Goal: Find specific page/section: Find specific page/section

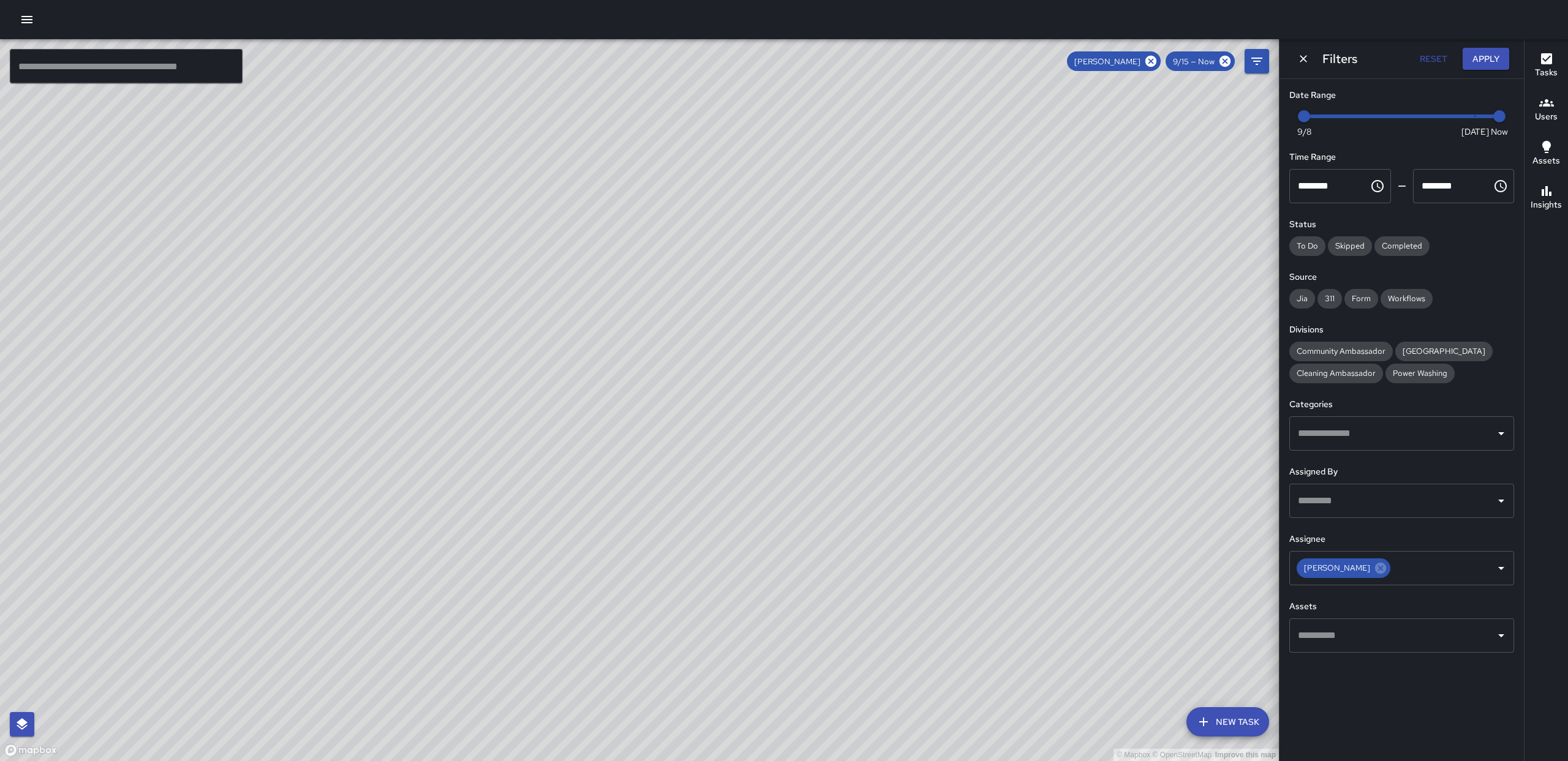
click at [1536, 218] on button "Insights" at bounding box center [1545, 198] width 43 height 44
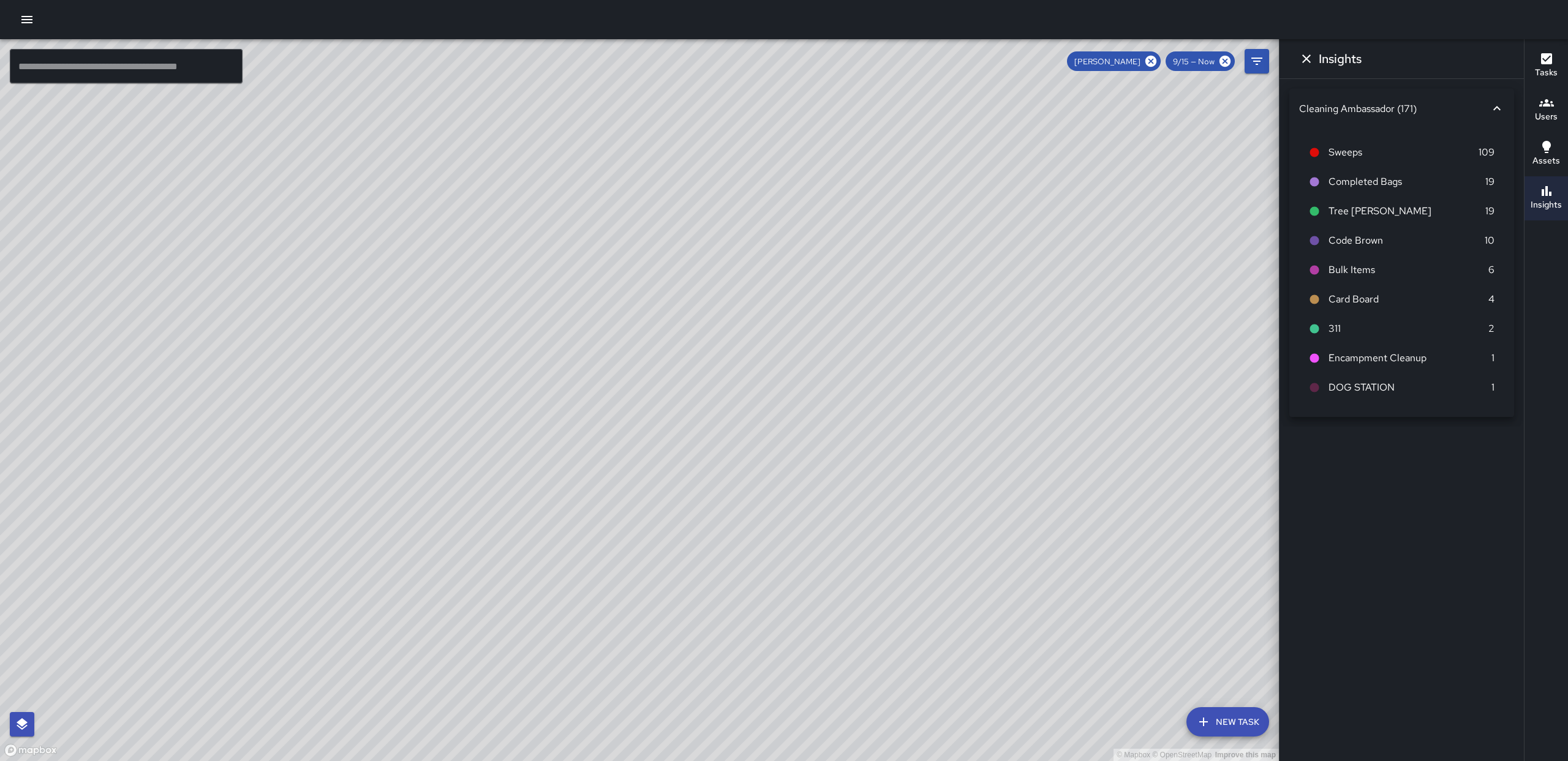
click at [1178, 128] on div "© Mapbox © OpenStreetMap Improve this map" at bounding box center [639, 400] width 1279 height 722
click at [1316, 64] on button "Dismiss" at bounding box center [1306, 59] width 25 height 25
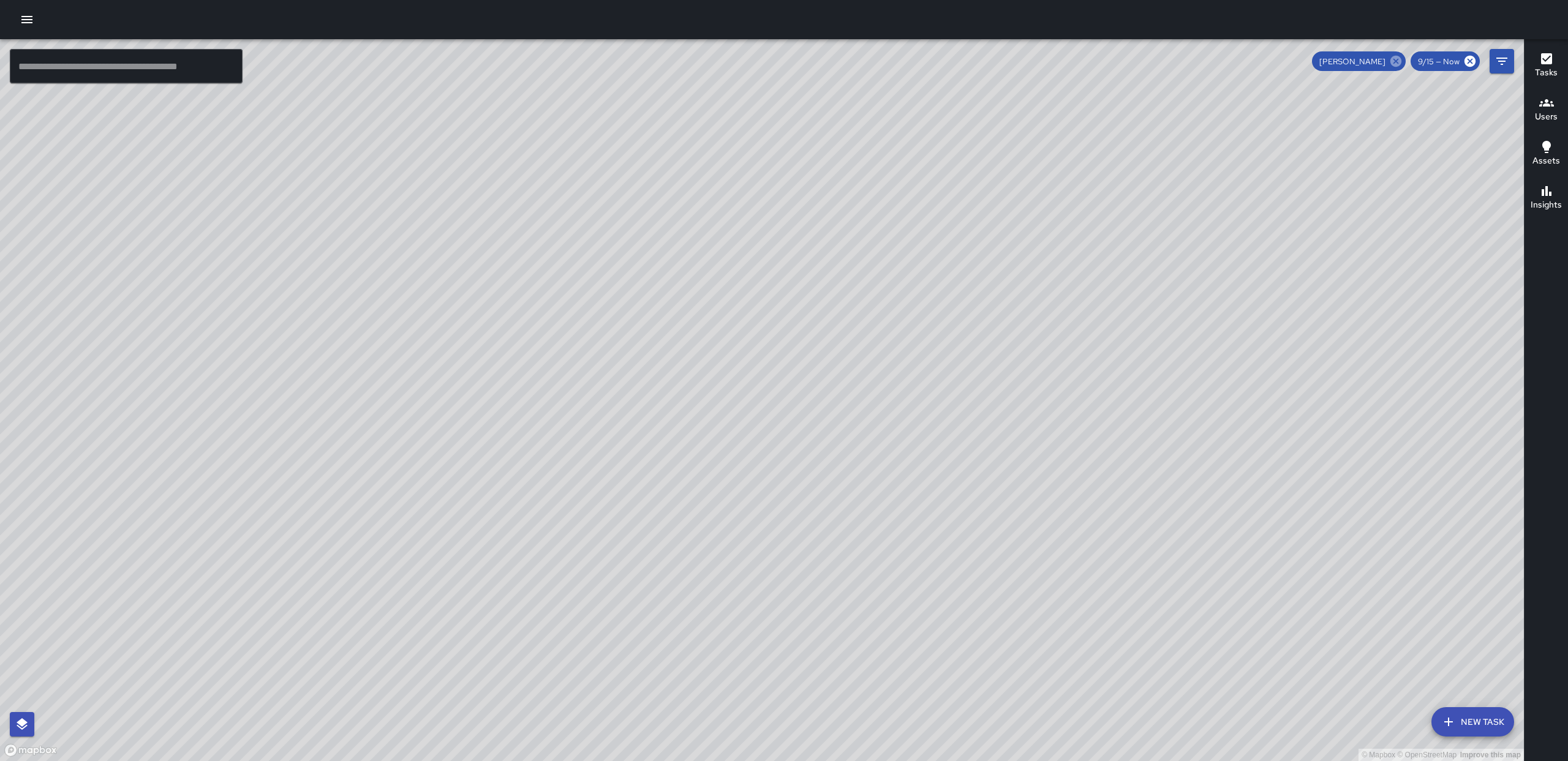
click at [1397, 59] on icon at bounding box center [1396, 61] width 11 height 11
click at [1473, 66] on icon at bounding box center [1470, 61] width 14 height 14
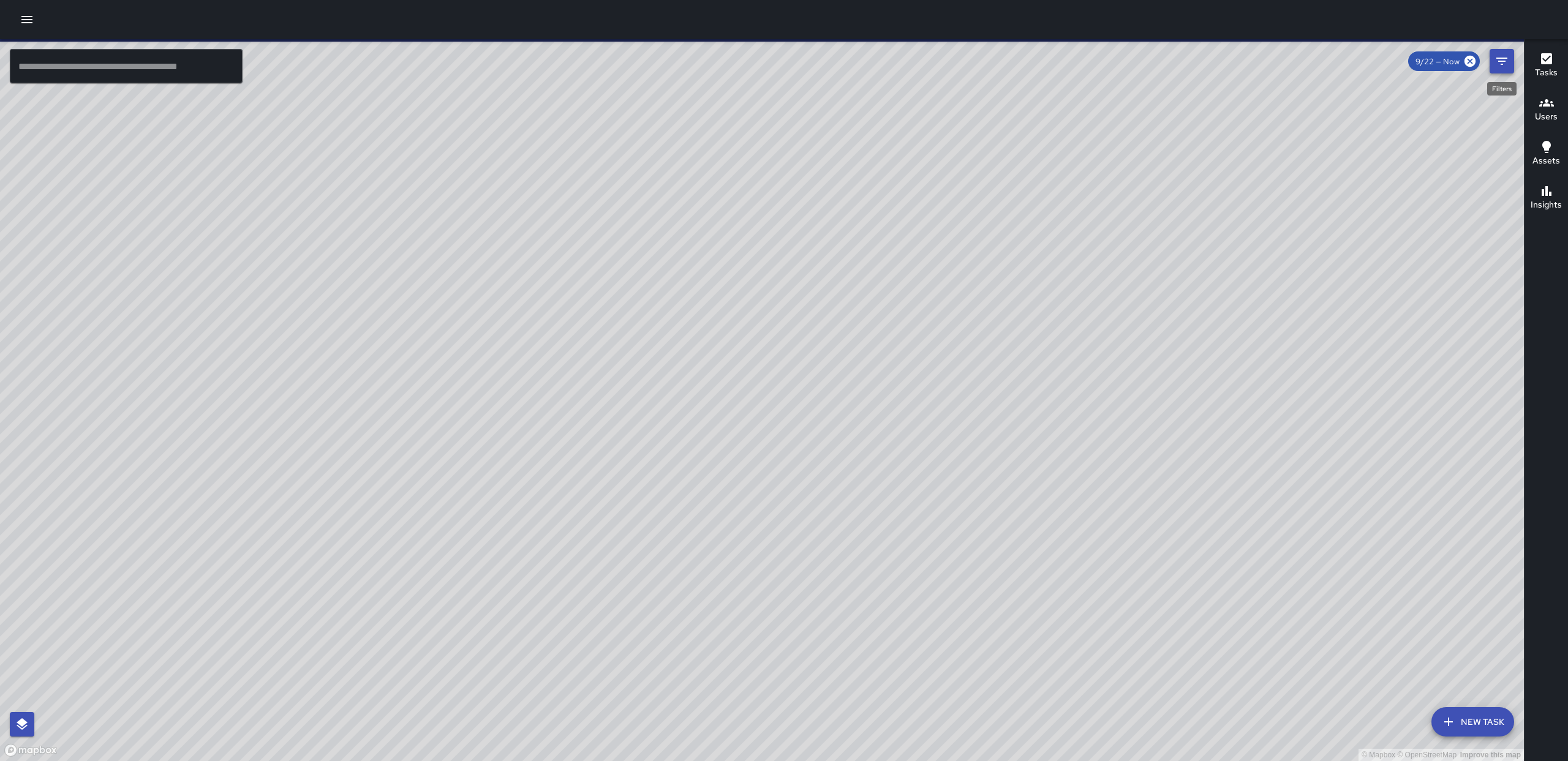
click at [1505, 58] on icon "Filters" at bounding box center [1501, 61] width 11 height 8
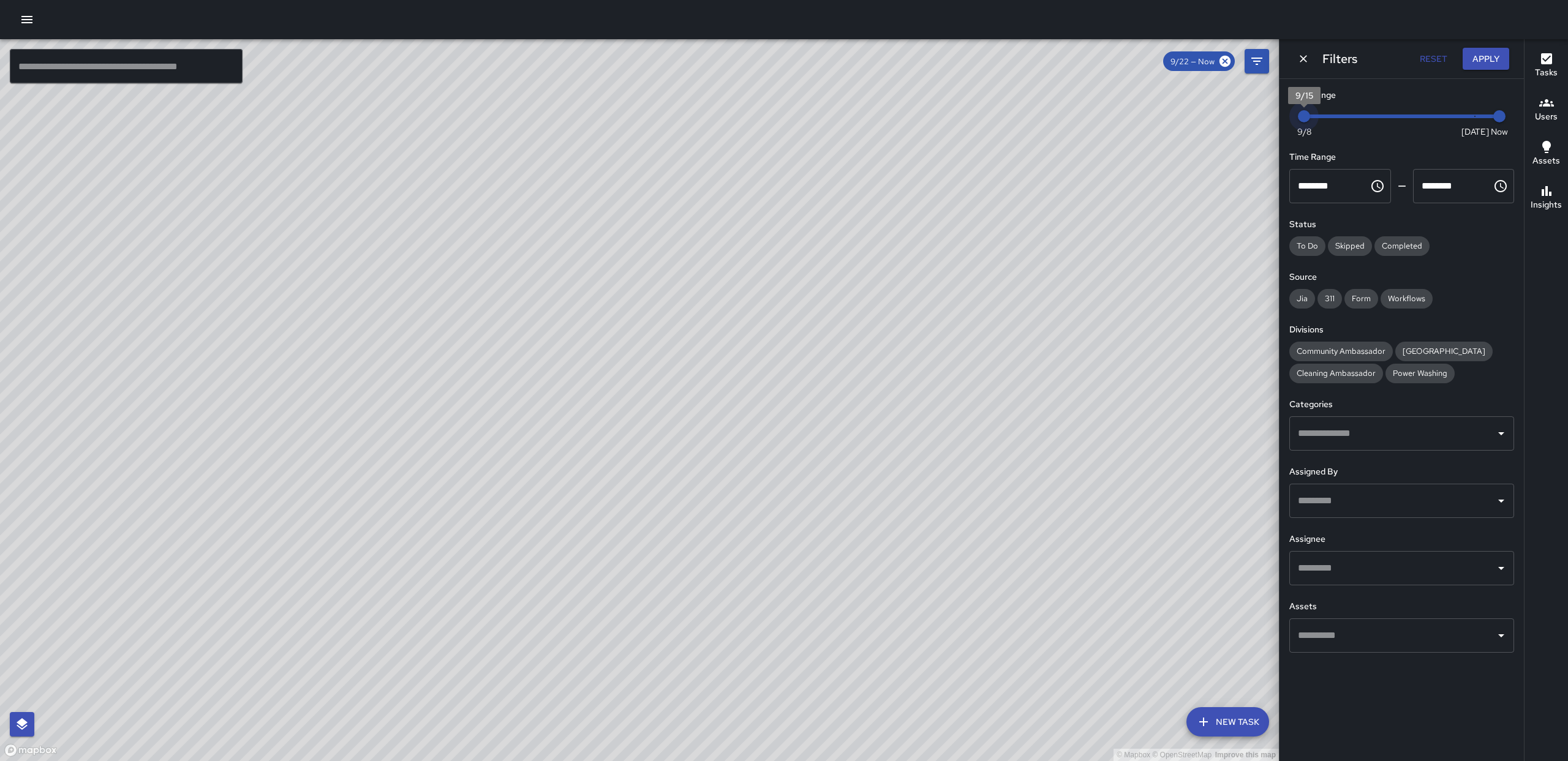
type input "*"
drag, startPoint x: 1308, startPoint y: 124, endPoint x: 1523, endPoint y: 113, distance: 215.3
click at [1523, 114] on div "Date Range Now Today 9/8 9/15 12:19 pm Time Range ******** ​ ******** ​ Status …" at bounding box center [1401, 370] width 244 height 583
click at [1250, 62] on icon "Filters" at bounding box center [1256, 61] width 14 height 14
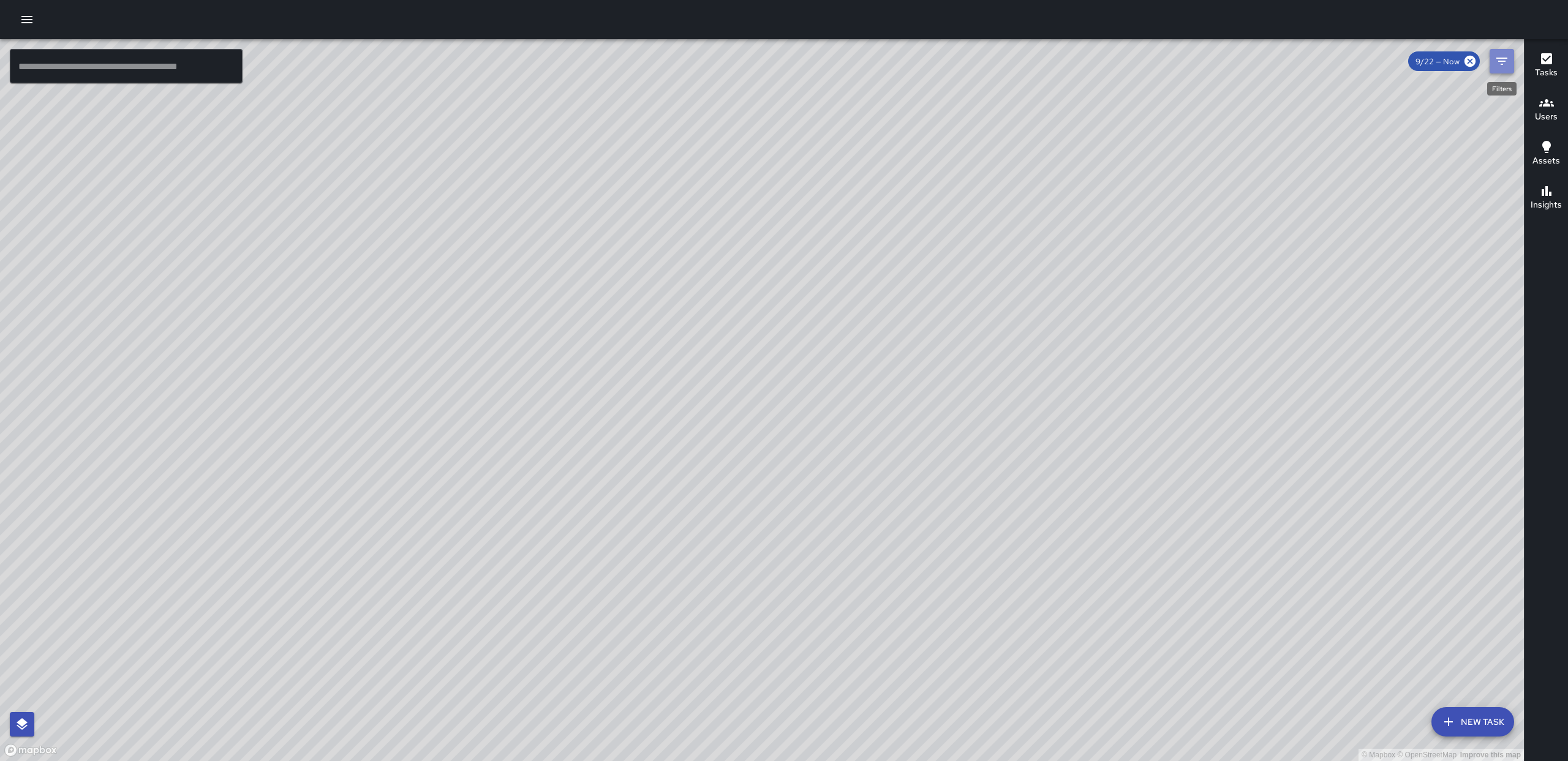
click at [1492, 60] on button "Filters" at bounding box center [1501, 61] width 25 height 25
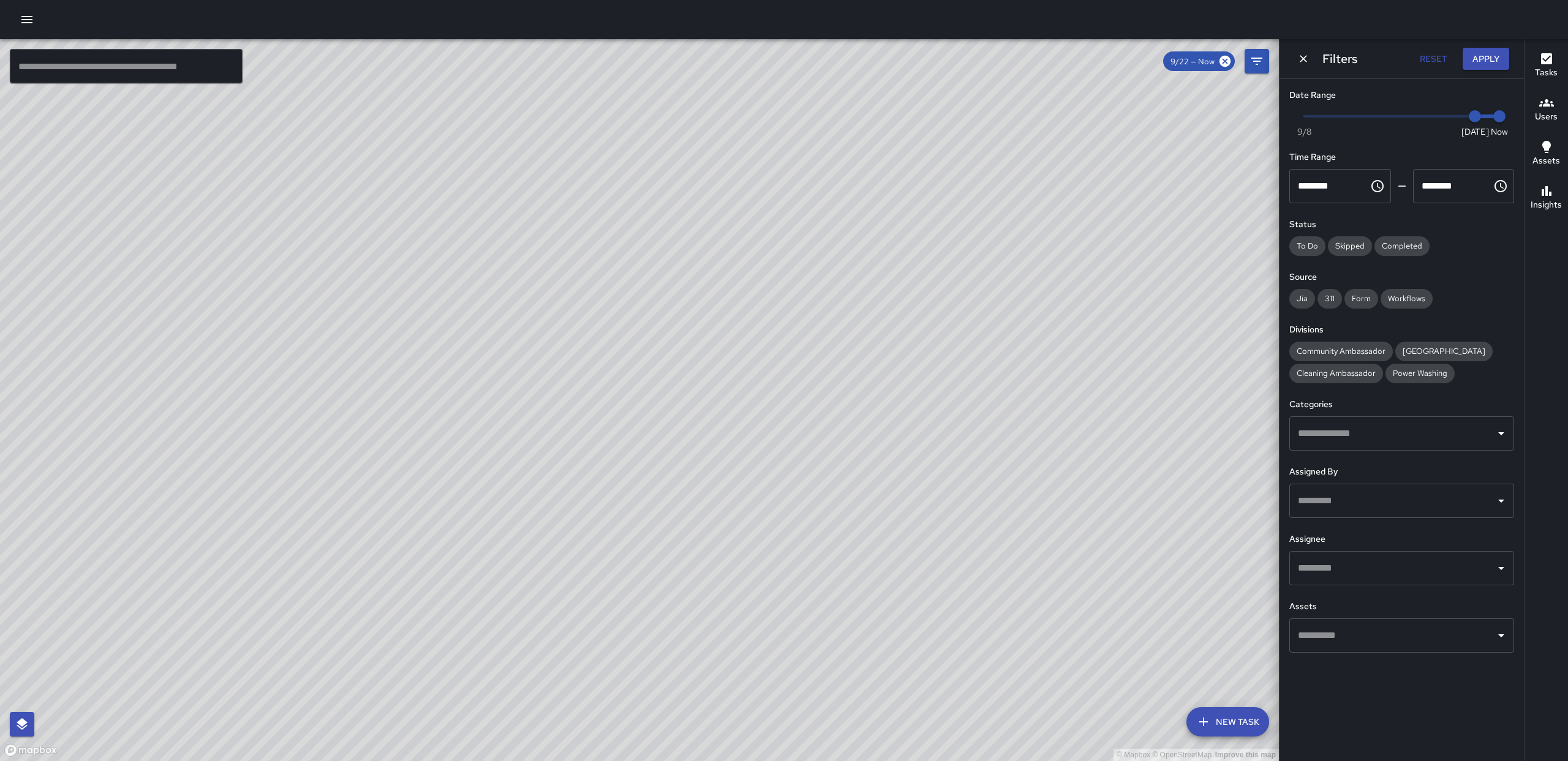
click at [1446, 488] on div "​" at bounding box center [1401, 500] width 225 height 34
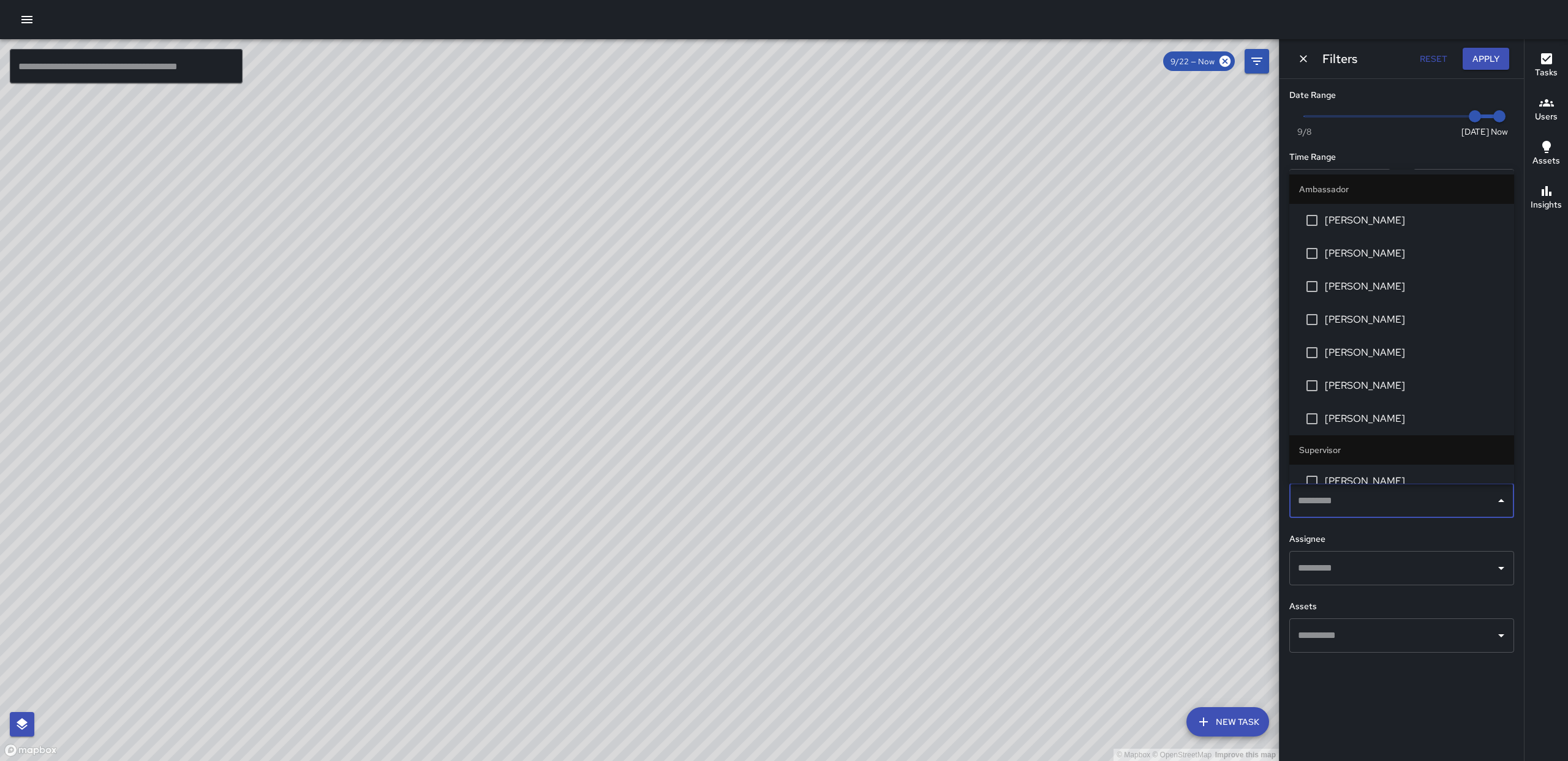
click at [27, 28] on button "button" at bounding box center [27, 20] width 25 height 25
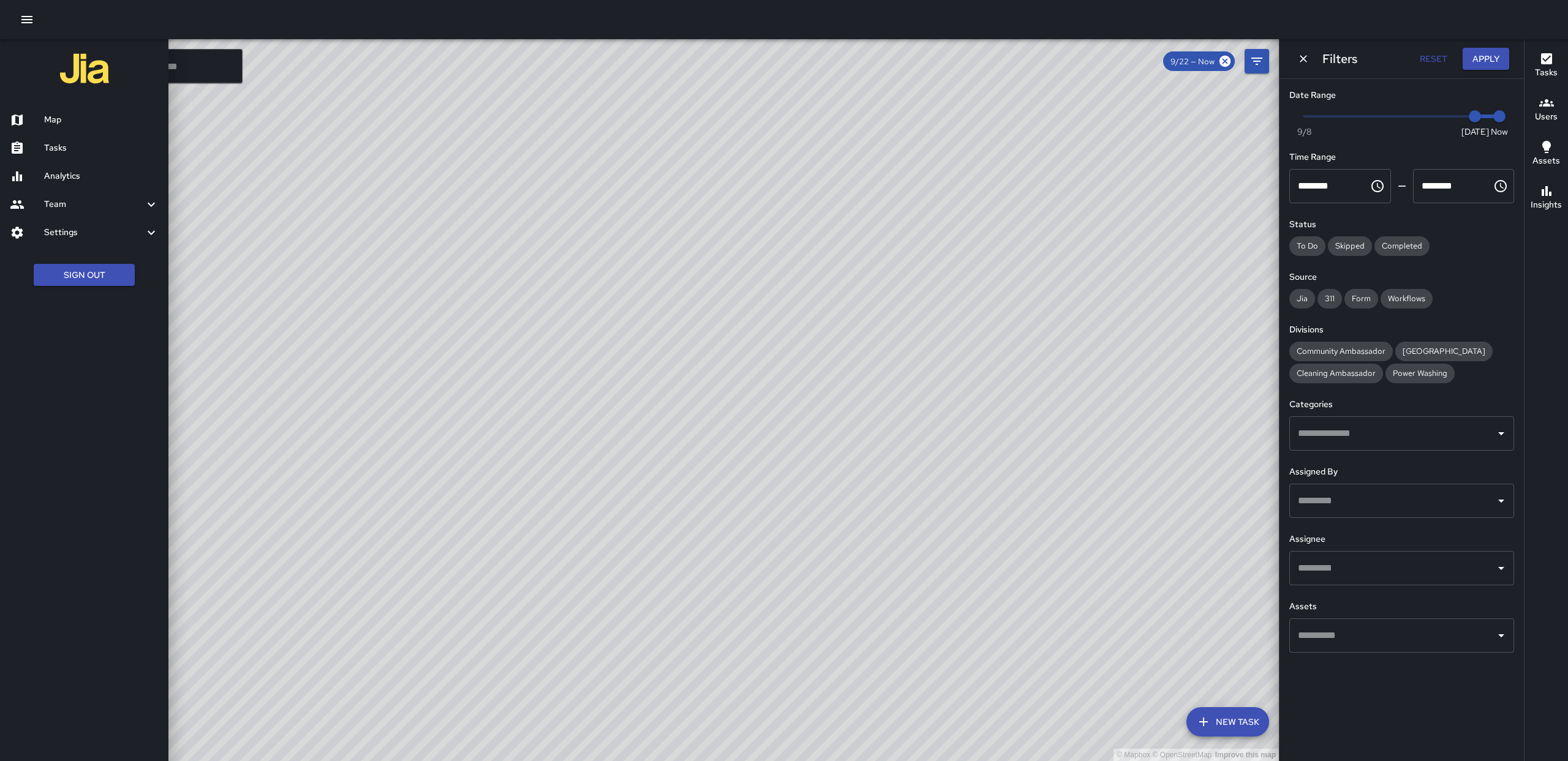
click at [101, 289] on ul "Sign Out" at bounding box center [84, 275] width 169 height 47
click at [102, 278] on button "Sign Out" at bounding box center [84, 275] width 101 height 23
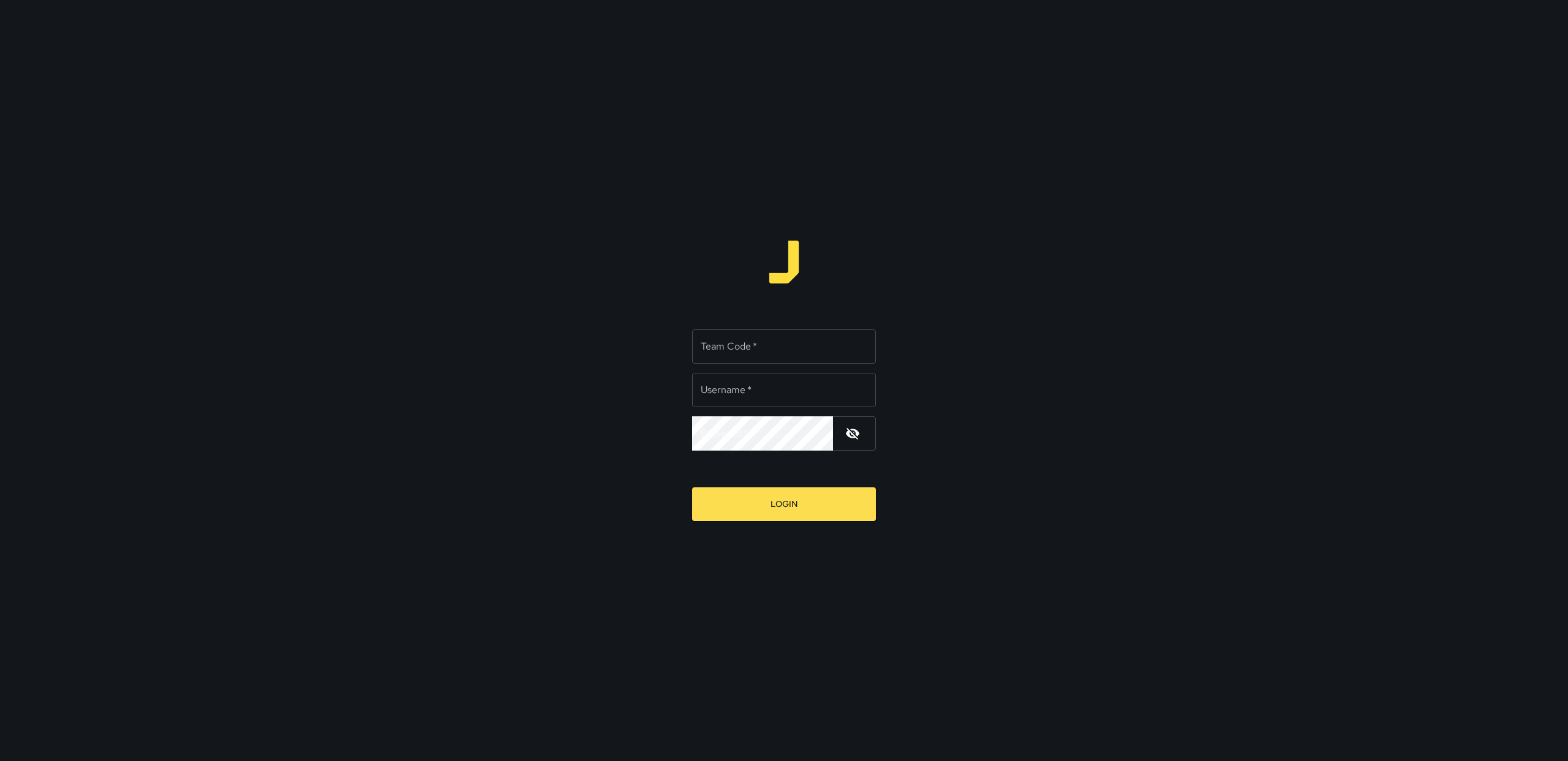
type input "******"
click at [741, 346] on input "Team Code   *" at bounding box center [784, 346] width 184 height 34
type input "******"
click at [755, 393] on input "******" at bounding box center [784, 390] width 184 height 34
type input "******"
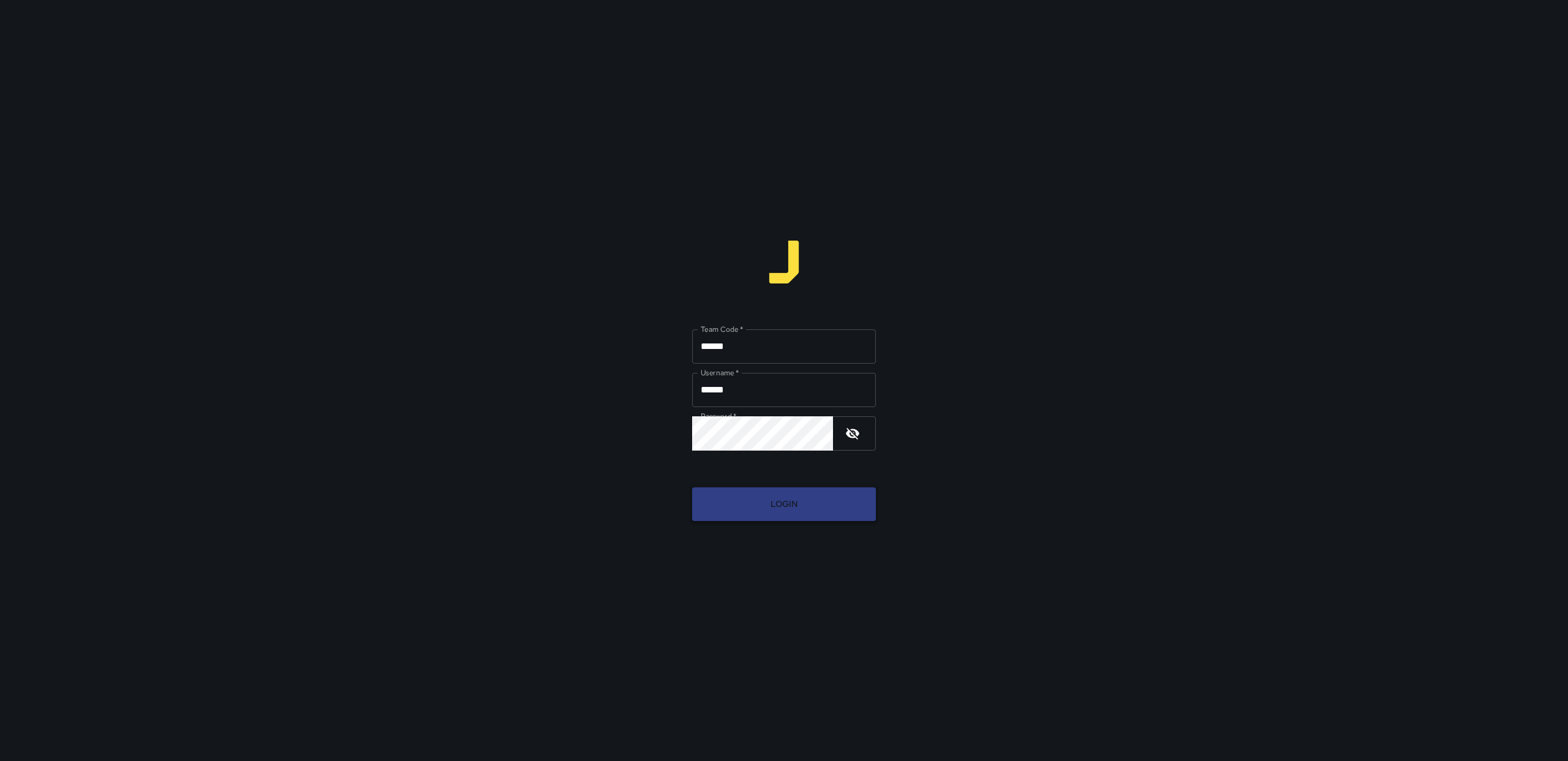
click at [789, 511] on button "Login" at bounding box center [784, 504] width 184 height 34
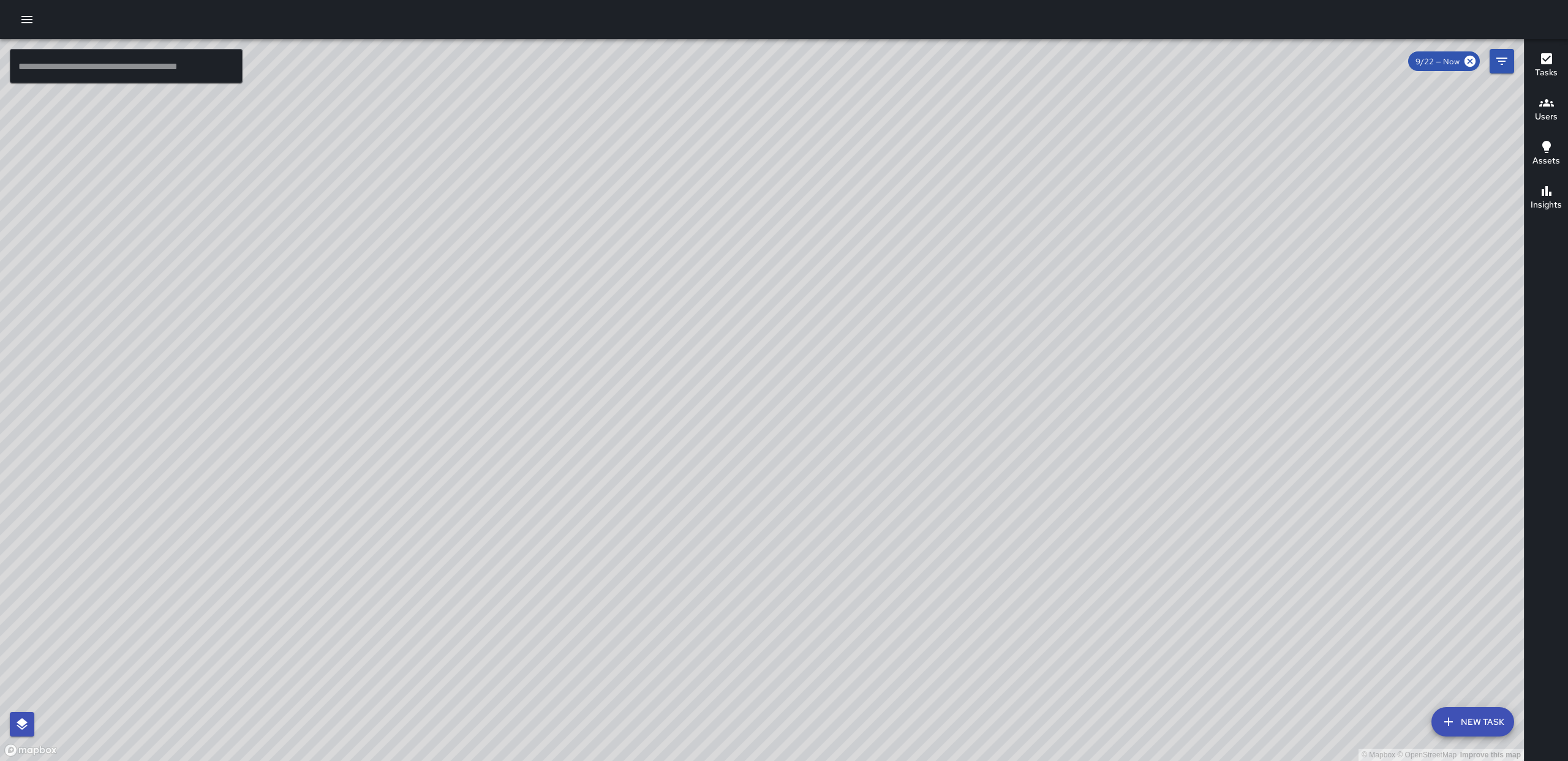
drag, startPoint x: 953, startPoint y: 261, endPoint x: 949, endPoint y: 254, distance: 8.1
click at [949, 254] on div "© Mapbox © OpenStreetMap Improve this map" at bounding box center [761, 400] width 1523 height 722
click at [1497, 71] on button "Filters" at bounding box center [1501, 61] width 25 height 25
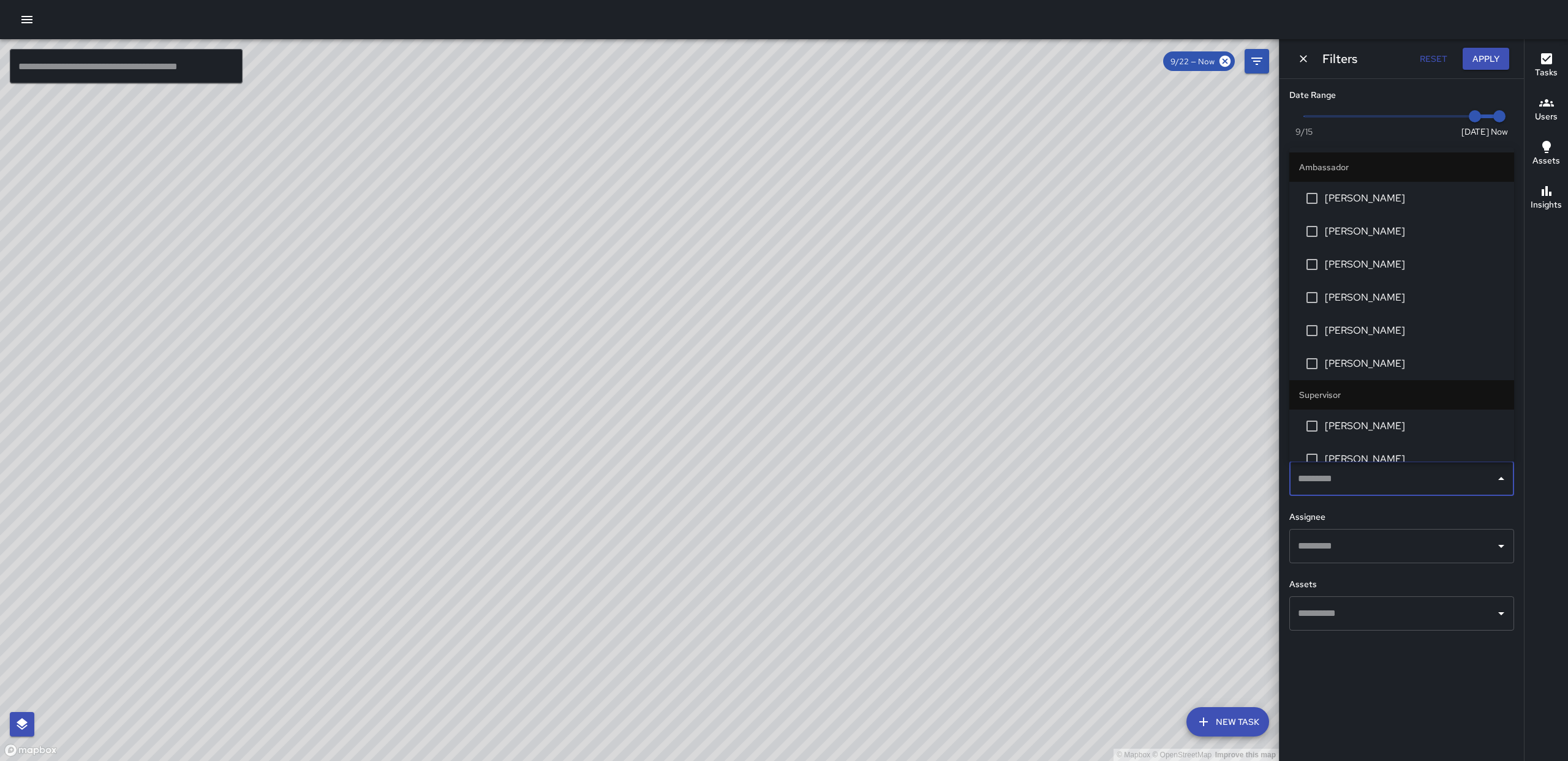
click at [1438, 472] on input "text" at bounding box center [1392, 479] width 195 height 23
click at [1338, 204] on span "[PERSON_NAME]" at bounding box center [1414, 198] width 180 height 14
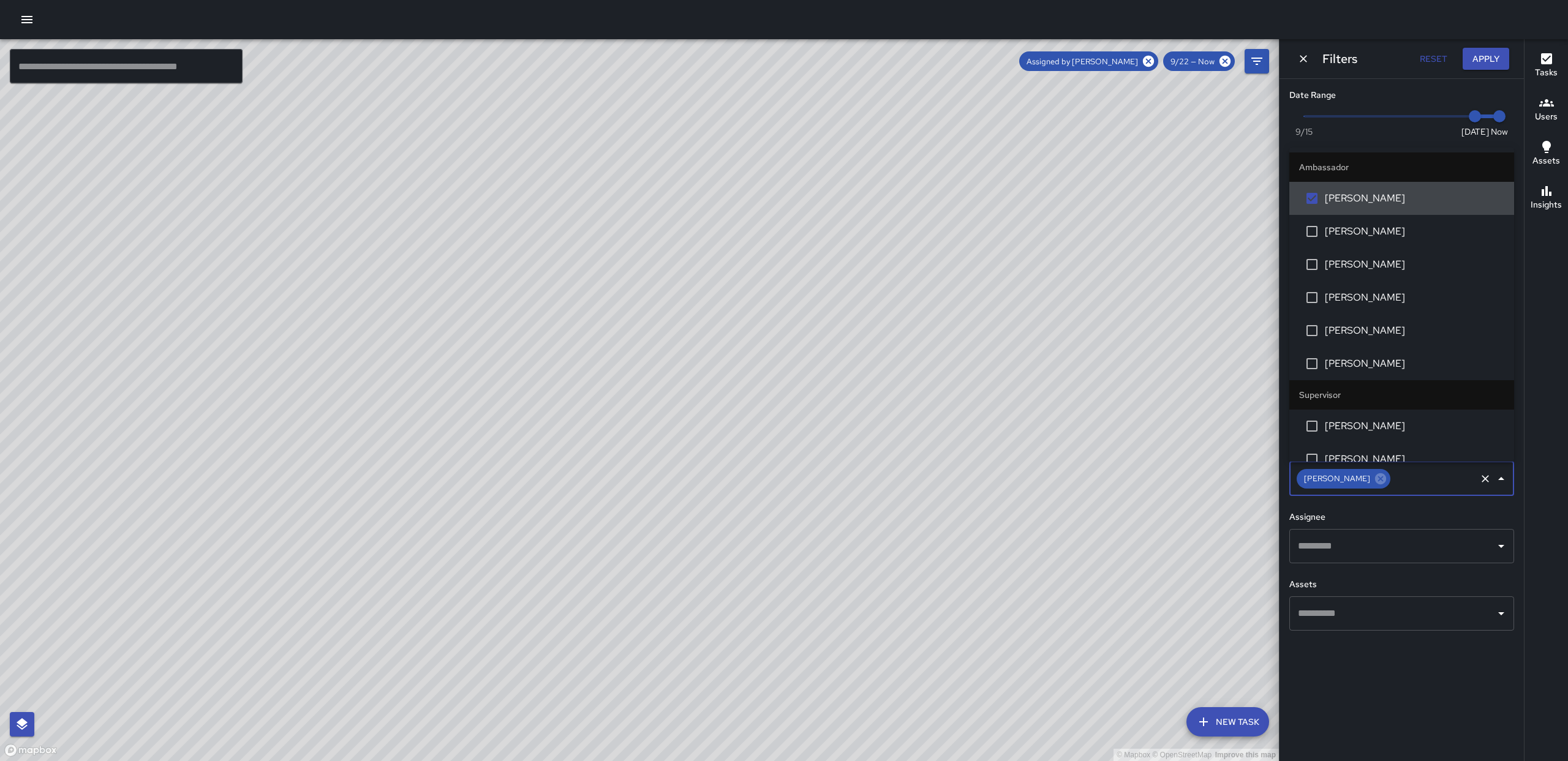
click at [1338, 204] on span "[PERSON_NAME]" at bounding box center [1414, 198] width 180 height 14
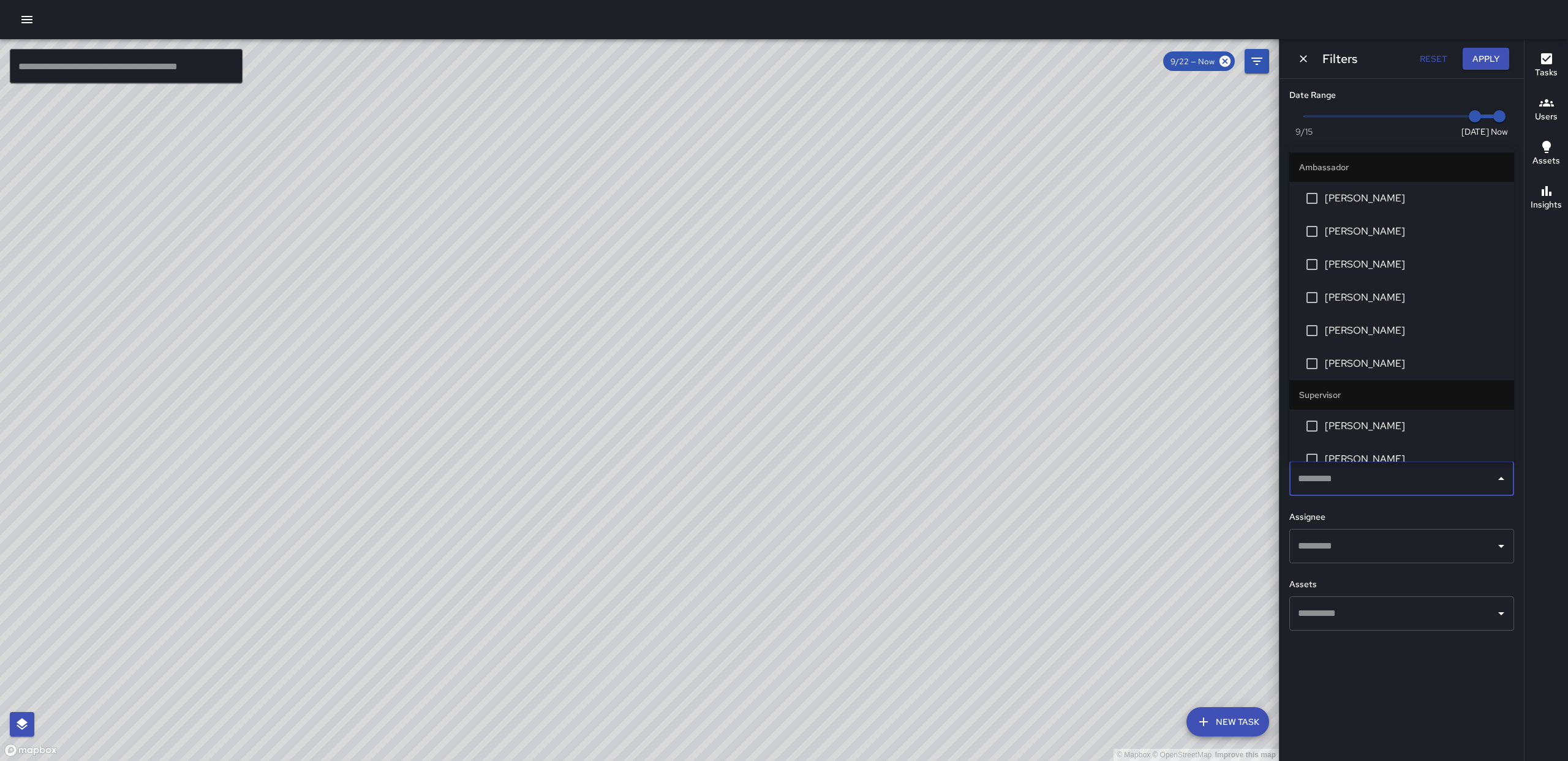
click at [1127, 302] on div "© Mapbox © OpenStreetMap Improve this map" at bounding box center [639, 400] width 1279 height 722
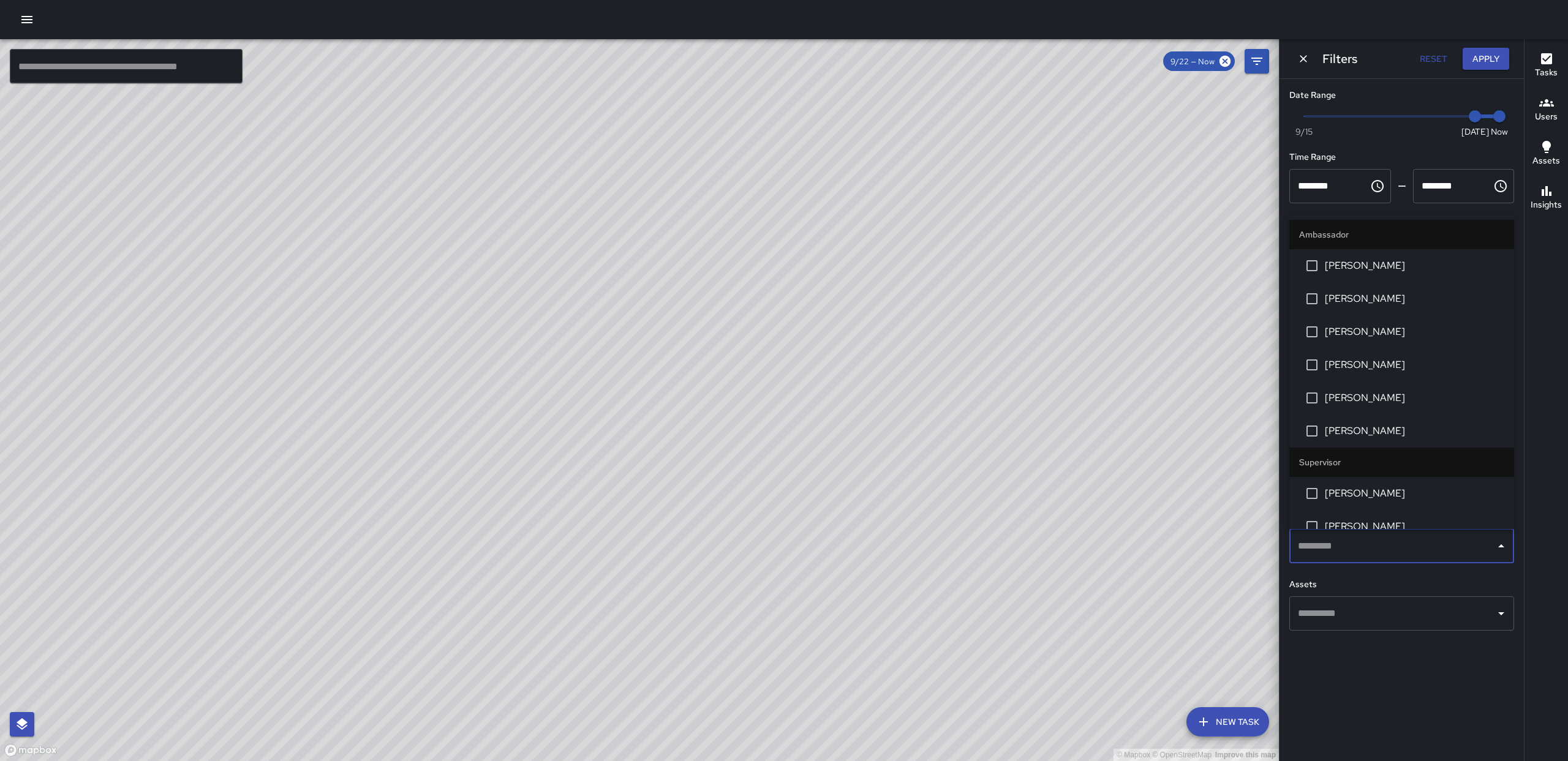
click at [1399, 537] on input "text" at bounding box center [1392, 546] width 195 height 23
click at [1333, 257] on li "[PERSON_NAME]" at bounding box center [1401, 265] width 225 height 33
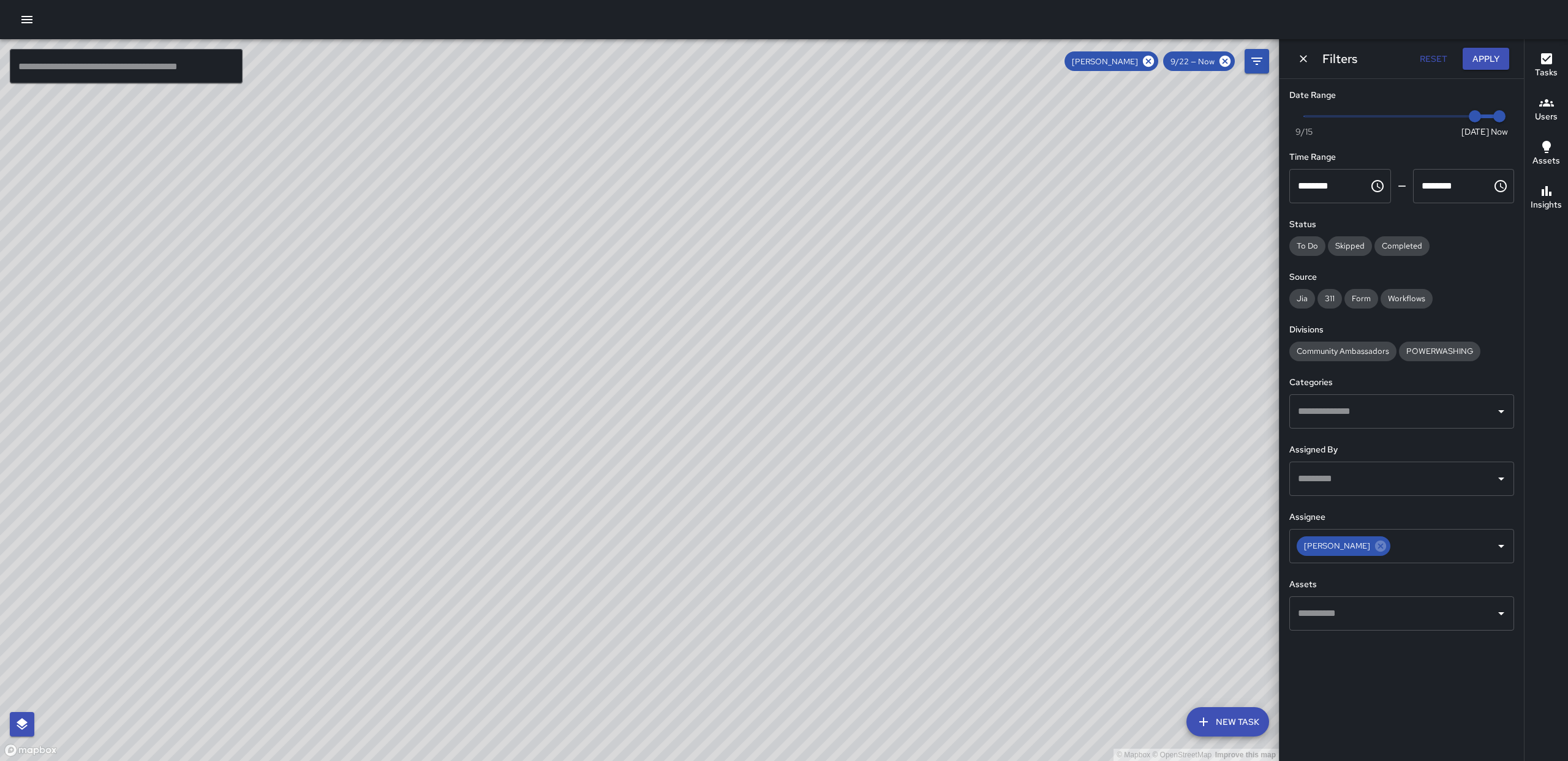
drag, startPoint x: 775, startPoint y: 247, endPoint x: 829, endPoint y: 244, distance: 54.1
click at [829, 244] on div "© Mapbox © OpenStreetMap Improve this map" at bounding box center [639, 400] width 1279 height 722
drag, startPoint x: 625, startPoint y: 322, endPoint x: 625, endPoint y: 261, distance: 61.0
click at [625, 261] on div "© Mapbox © OpenStreetMap Improve this map" at bounding box center [639, 400] width 1279 height 722
drag, startPoint x: 735, startPoint y: 261, endPoint x: 731, endPoint y: 325, distance: 64.1
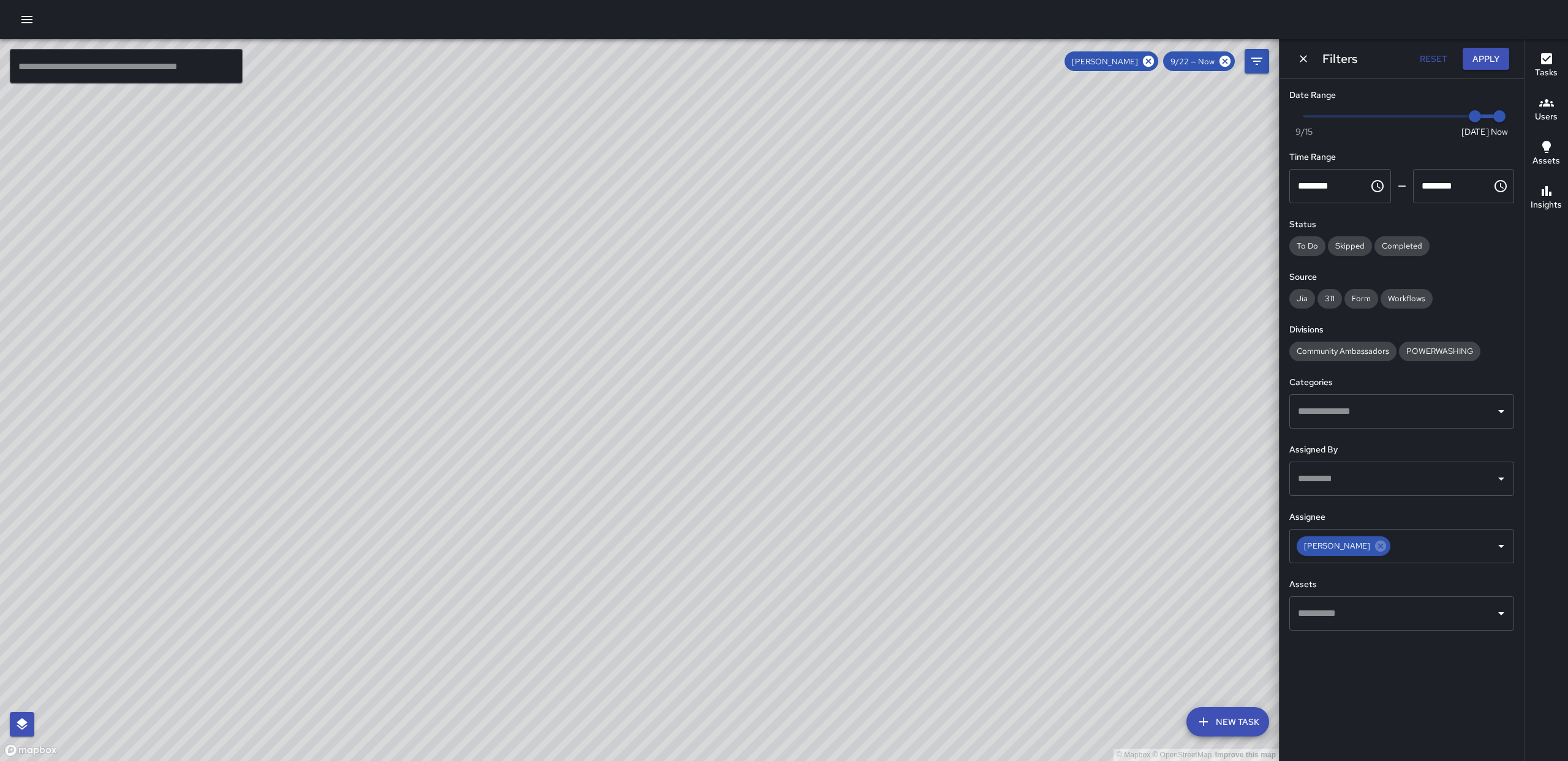
click at [731, 325] on div "© Mapbox © OpenStreetMap Improve this map" at bounding box center [639, 400] width 1279 height 722
drag, startPoint x: 814, startPoint y: 224, endPoint x: 866, endPoint y: 276, distance: 73.5
click at [880, 271] on div "© Mapbox © OpenStreetMap Improve this map" at bounding box center [639, 400] width 1279 height 722
click at [1374, 548] on icon at bounding box center [1381, 546] width 14 height 14
click at [1506, 551] on icon "Open" at bounding box center [1501, 546] width 14 height 14
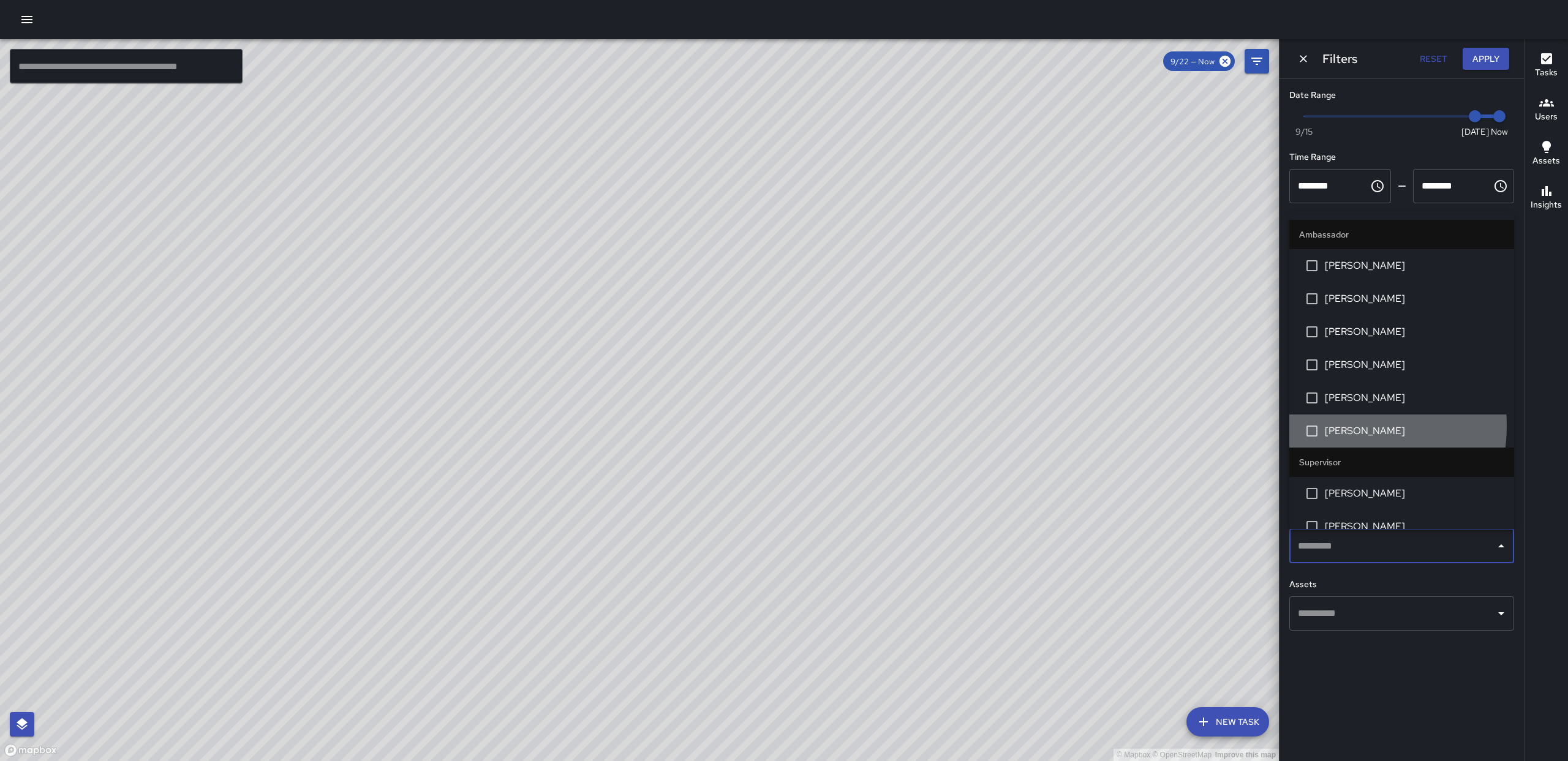
click at [1340, 426] on span "[PERSON_NAME]" at bounding box center [1414, 431] width 180 height 14
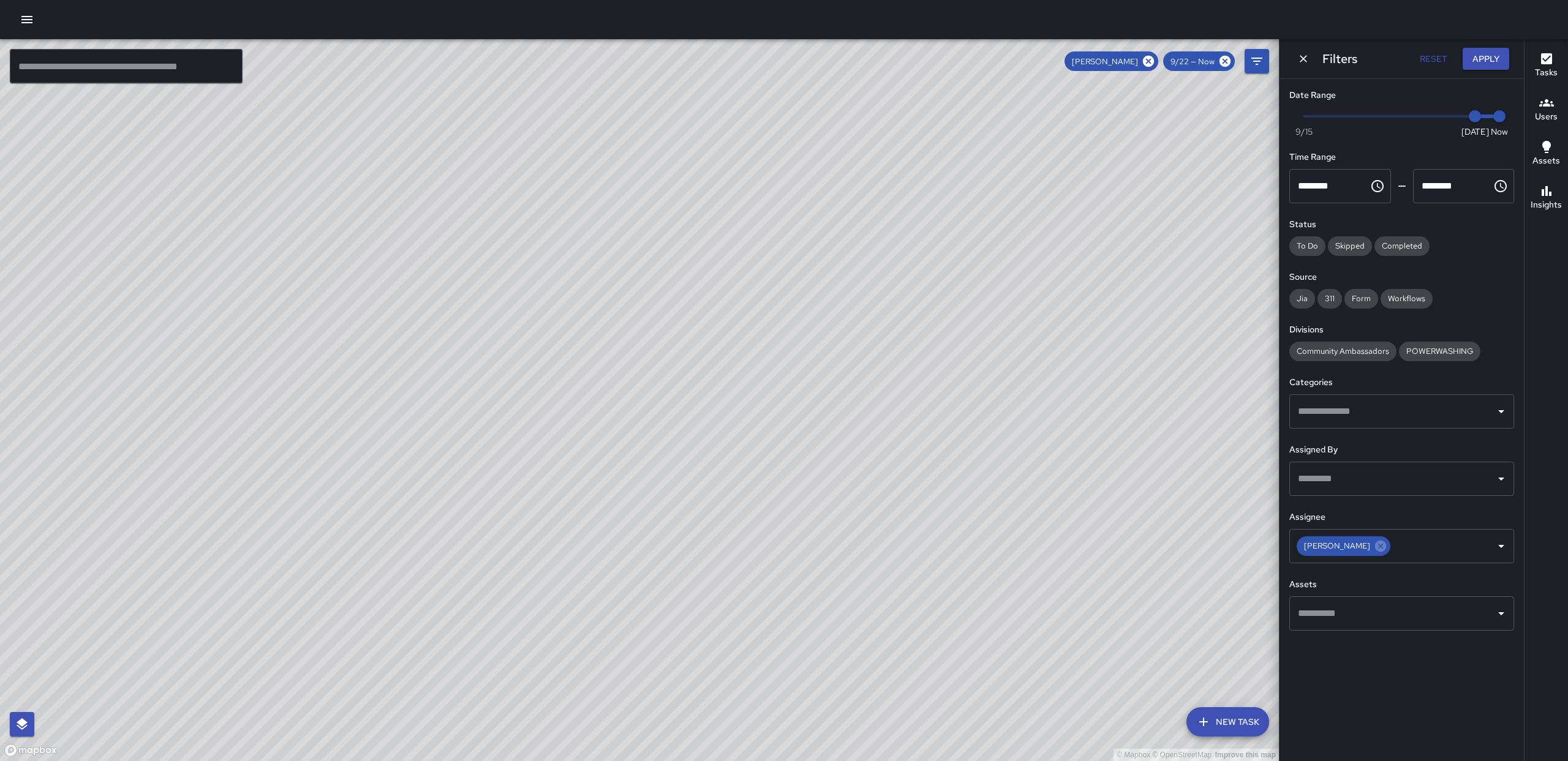
drag, startPoint x: 905, startPoint y: 289, endPoint x: 768, endPoint y: 227, distance: 150.4
click at [768, 227] on div "© Mapbox © OpenStreetMap Improve this map" at bounding box center [639, 400] width 1279 height 722
drag, startPoint x: 510, startPoint y: 371, endPoint x: 632, endPoint y: 402, distance: 125.9
click at [632, 402] on div "© Mapbox © OpenStreetMap Improve this map" at bounding box center [639, 400] width 1279 height 722
drag, startPoint x: 730, startPoint y: 152, endPoint x: 716, endPoint y: 169, distance: 22.0
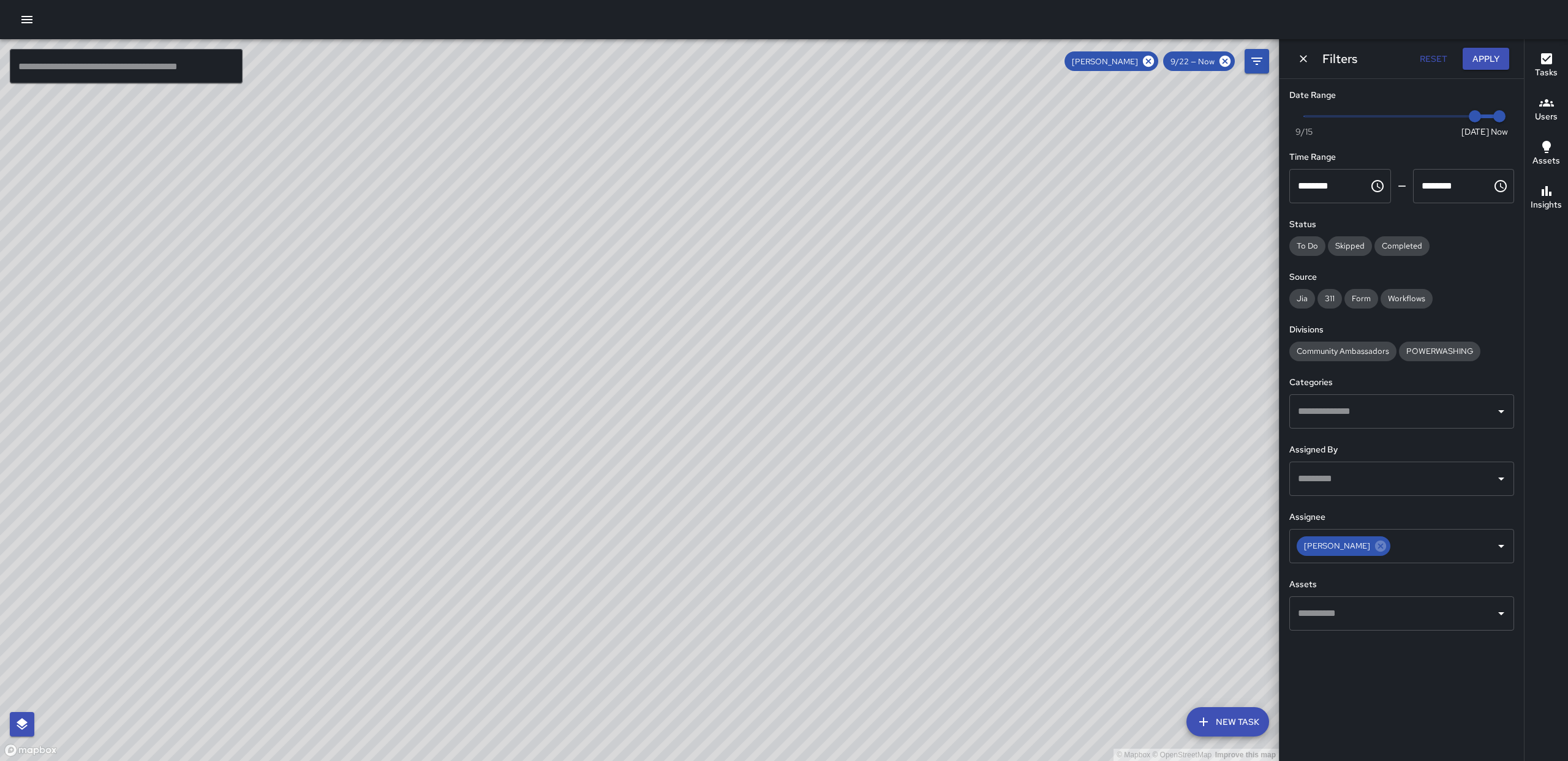
click at [798, 222] on div "© Mapbox © OpenStreetMap Improve this map" at bounding box center [639, 400] width 1279 height 722
click at [1145, 60] on icon at bounding box center [1148, 61] width 11 height 11
